Goal: Complete application form: Complete application form

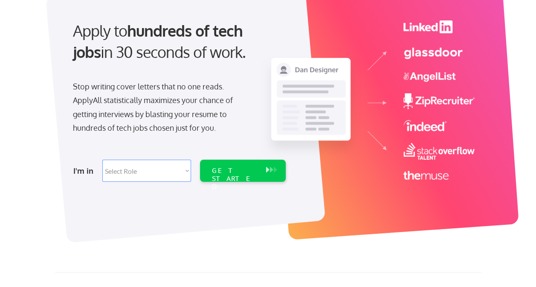
scroll to position [85, 0]
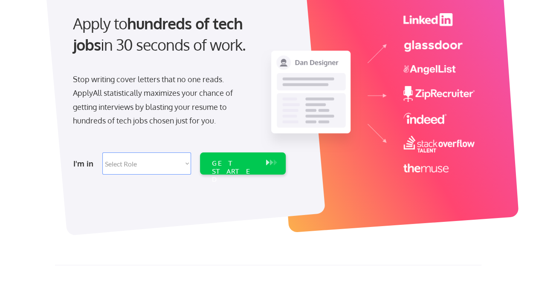
click at [181, 164] on select "Select Role Software Engineering Product Management Customer Success Sales UI/U…" at bounding box center [146, 164] width 89 height 22
select select ""marketing___comms""
click at [102, 153] on select "Select Role Software Engineering Product Management Customer Success Sales UI/U…" at bounding box center [146, 164] width 89 height 22
select select ""marketing___comms""
click at [239, 168] on div "GET STARTED" at bounding box center [234, 164] width 54 height 22
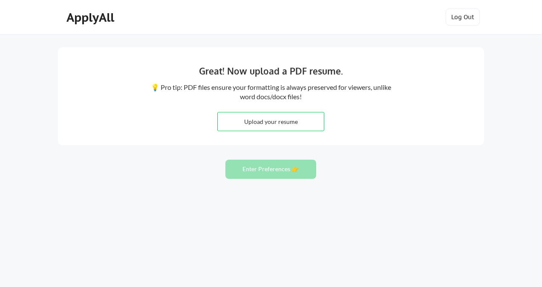
click at [266, 124] on input "file" at bounding box center [271, 121] width 106 height 18
type input "C:\fakepath\[PERSON_NAME] Resume 2025.pdf"
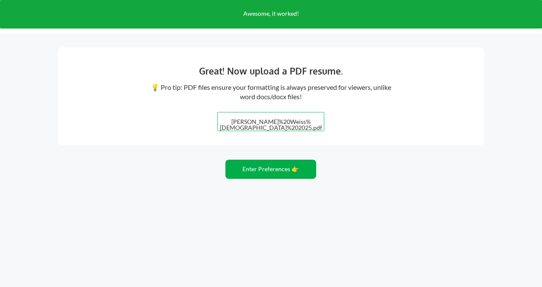
click at [272, 173] on button "Enter Preferences 👉" at bounding box center [270, 169] width 91 height 19
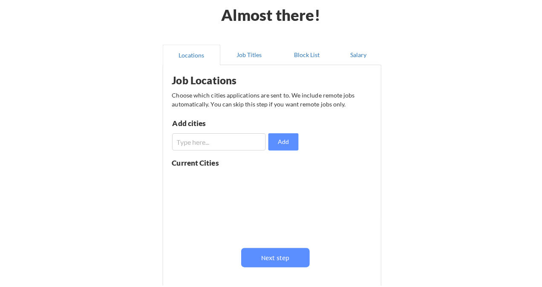
scroll to position [43, 0]
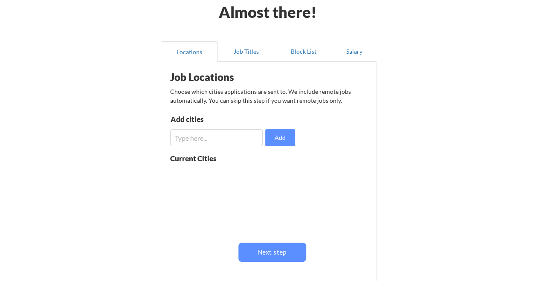
click at [205, 141] on input "input" at bounding box center [216, 137] width 93 height 17
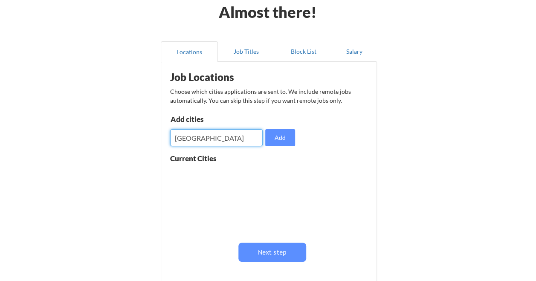
drag, startPoint x: 226, startPoint y: 139, endPoint x: 147, endPoint y: 139, distance: 78.4
click at [147, 139] on div "Almost there! Locations Job Titles Block List Salary Job Locations Choose which…" at bounding box center [268, 166] width 536 height 418
type input "[GEOGRAPHIC_DATA], [GEOGRAPHIC_DATA]"
click at [285, 138] on button "Add" at bounding box center [280, 137] width 30 height 17
click at [231, 138] on input "input" at bounding box center [216, 137] width 93 height 17
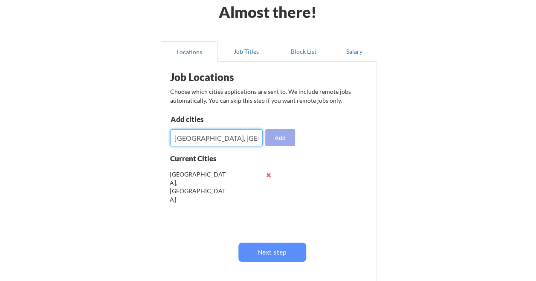
type input "[GEOGRAPHIC_DATA], [GEOGRAPHIC_DATA]"
click at [277, 144] on button "Add" at bounding box center [280, 137] width 30 height 17
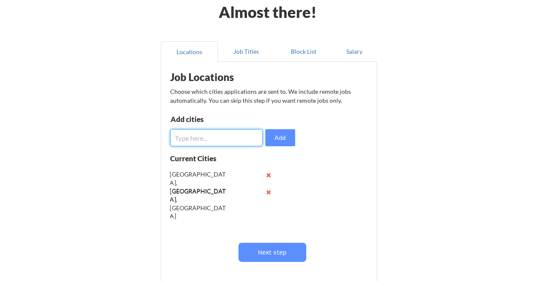
click at [220, 135] on input "input" at bounding box center [216, 137] width 93 height 17
type input "[GEOGRAPHIC_DATA], [GEOGRAPHIC_DATA]"
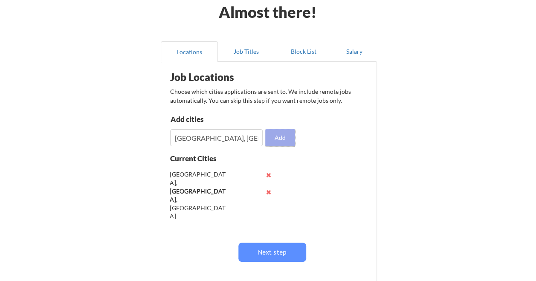
click at [279, 139] on button "Add" at bounding box center [280, 137] width 30 height 17
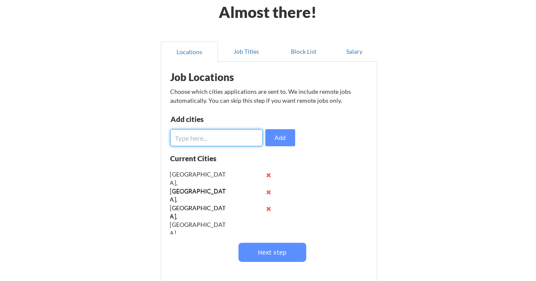
click at [212, 140] on input "input" at bounding box center [216, 137] width 93 height 17
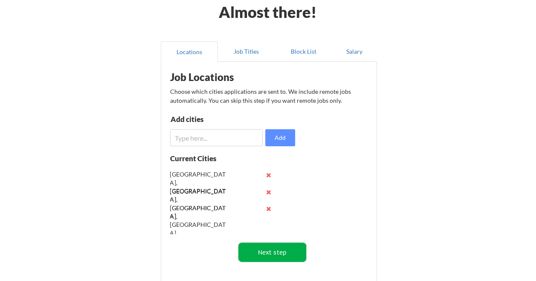
click at [279, 253] on button "Next step" at bounding box center [272, 251] width 68 height 19
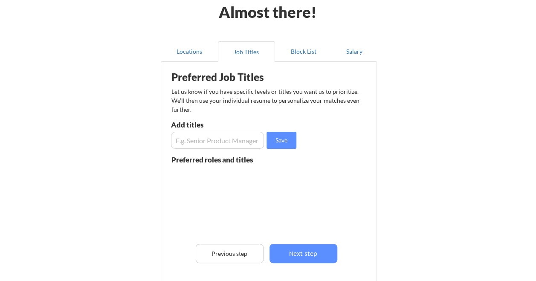
click at [232, 143] on input "input" at bounding box center [217, 140] width 93 height 17
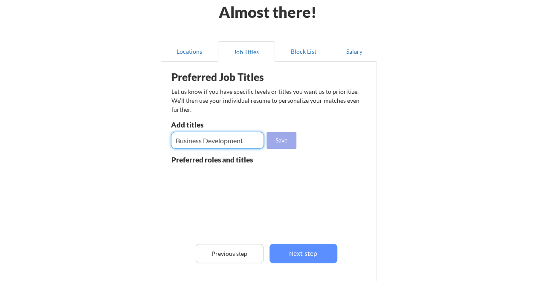
type input "Business Development"
click at [282, 141] on button "Save" at bounding box center [281, 140] width 30 height 17
click at [201, 142] on input "input" at bounding box center [217, 140] width 93 height 17
type input "Sales"
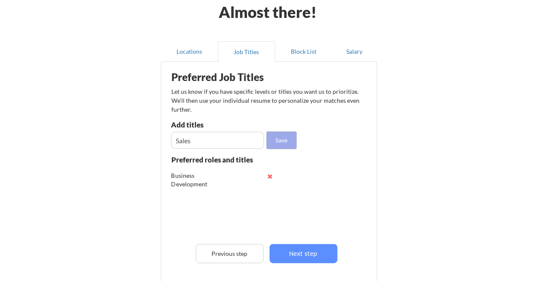
click at [273, 143] on button "Save" at bounding box center [281, 140] width 30 height 17
click at [210, 137] on input "input" at bounding box center [217, 140] width 93 height 17
type input "Brand Manager"
click at [284, 141] on button "Save" at bounding box center [281, 140] width 30 height 17
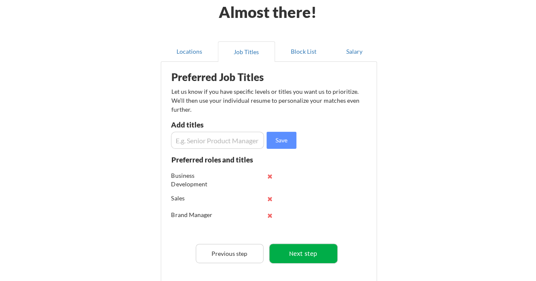
click at [308, 251] on button "Next step" at bounding box center [303, 253] width 68 height 19
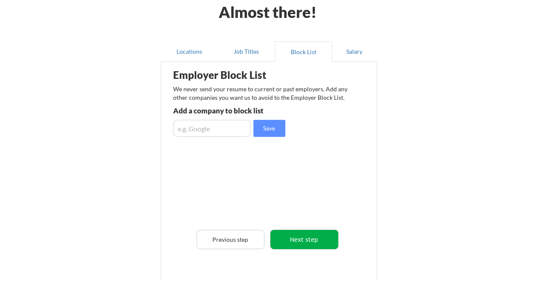
click at [314, 241] on button "Next step" at bounding box center [304, 239] width 68 height 19
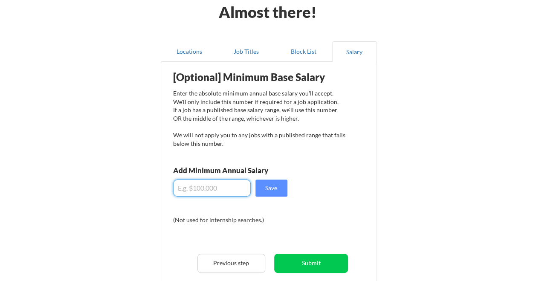
click at [203, 188] on input "input" at bounding box center [212, 187] width 78 height 17
type input "$100,000"
click at [271, 190] on button "Save" at bounding box center [271, 187] width 32 height 17
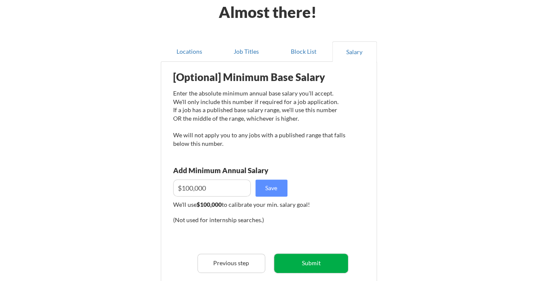
click at [328, 262] on button "Submit" at bounding box center [311, 262] width 74 height 19
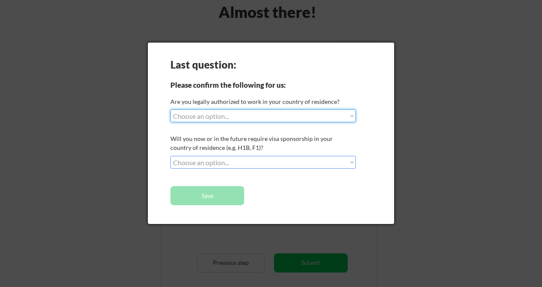
click at [313, 119] on select "Choose an option... Yes, I am a [DEMOGRAPHIC_DATA] Citizen Yes, I am a [DEMOGRA…" at bounding box center [262, 115] width 185 height 13
select select ""yes__i_am_a_[DEMOGRAPHIC_DATA]""
click at [170, 109] on select "Choose an option... Yes, I am a [DEMOGRAPHIC_DATA] Citizen Yes, I am a [DEMOGRA…" at bounding box center [262, 115] width 185 height 13
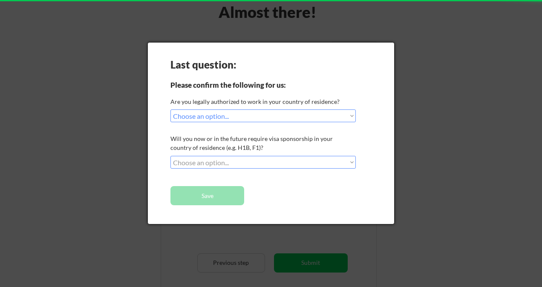
click at [249, 164] on select "Choose an option... No, I will not need sponsorship Yes, I will need sponsorship" at bounding box center [262, 162] width 185 height 13
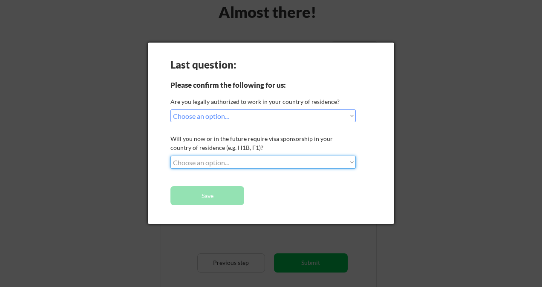
select select ""no__i_will_not_need_sponsorship""
click at [170, 156] on select "Choose an option... No, I will not need sponsorship Yes, I will need sponsorship" at bounding box center [262, 162] width 185 height 13
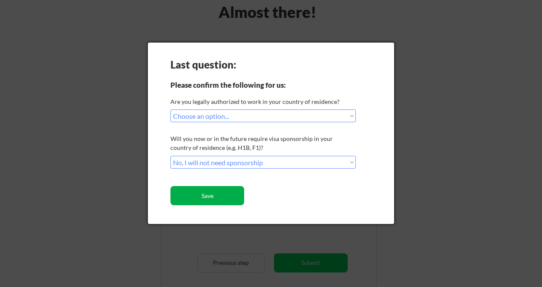
click at [228, 192] on button "Save" at bounding box center [207, 195] width 74 height 19
